Goal: Information Seeking & Learning: Learn about a topic

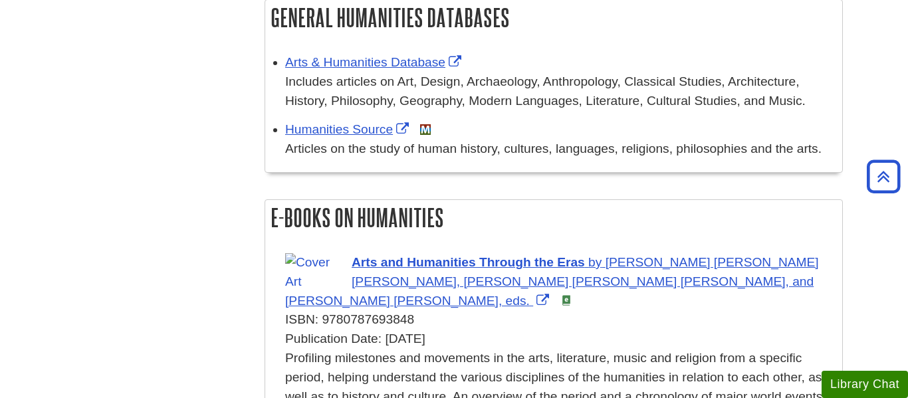
click at [655, 19] on h2 "General Humanities Databases" at bounding box center [553, 17] width 577 height 35
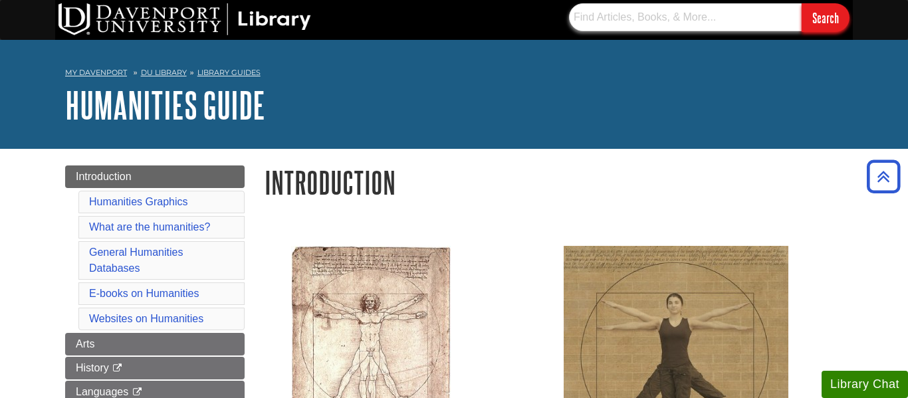
click at [643, 21] on input "text" at bounding box center [685, 17] width 233 height 28
paste input "[PERSON_NAME]"
type input "[PERSON_NAME]"
click at [801, 3] on input "Search" at bounding box center [825, 17] width 48 height 29
click at [716, 11] on input "[PERSON_NAME]" at bounding box center [685, 17] width 233 height 28
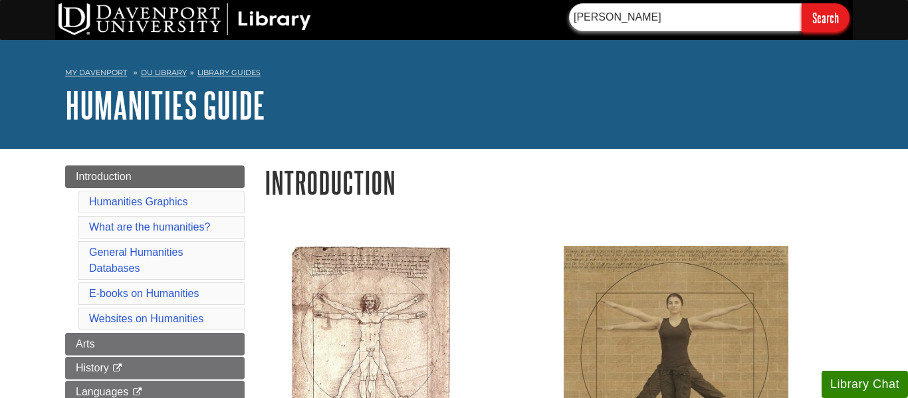
click at [716, 11] on input "[PERSON_NAME]" at bounding box center [685, 17] width 233 height 28
paste input "[PERSON_NAME]"
type input "[PERSON_NAME]"
click at [801, 3] on input "Search" at bounding box center [825, 17] width 48 height 29
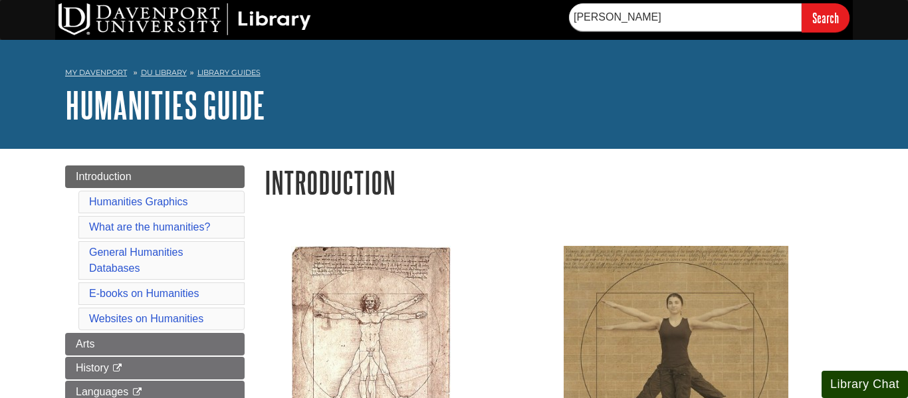
click at [865, 387] on button "Library Chat" at bounding box center [864, 384] width 86 height 27
click at [343, 54] on div "My [PERSON_NAME] DU Library Library Guides Humanities Guide Introduction Search…" at bounding box center [454, 94] width 908 height 109
